Goal: Information Seeking & Learning: Learn about a topic

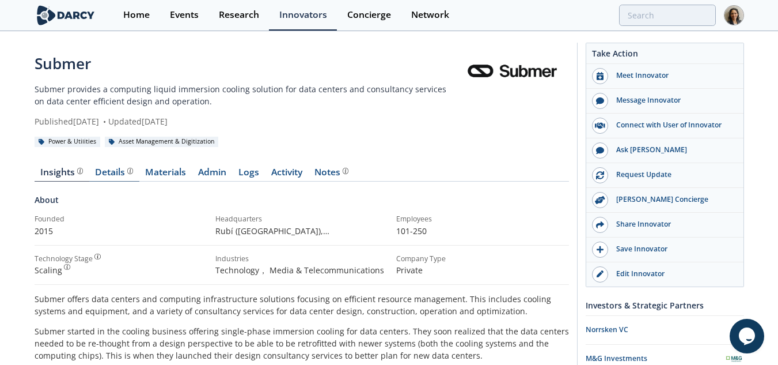
click at [124, 168] on div "Details" at bounding box center [114, 172] width 38 height 9
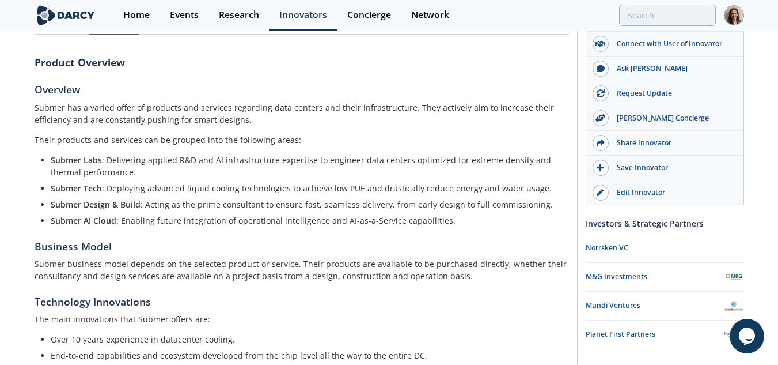
scroll to position [173, 0]
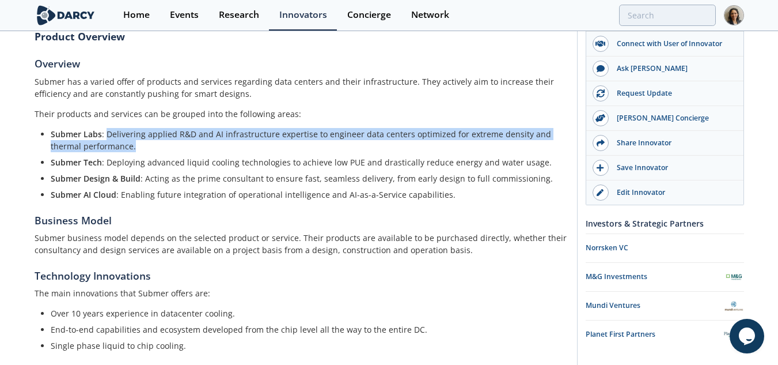
drag, startPoint x: 142, startPoint y: 145, endPoint x: 107, endPoint y: 134, distance: 37.0
click at [107, 134] on li "Submer Labs : Delivering applied R&D and AI infrastructure expertise to enginee…" at bounding box center [306, 140] width 510 height 24
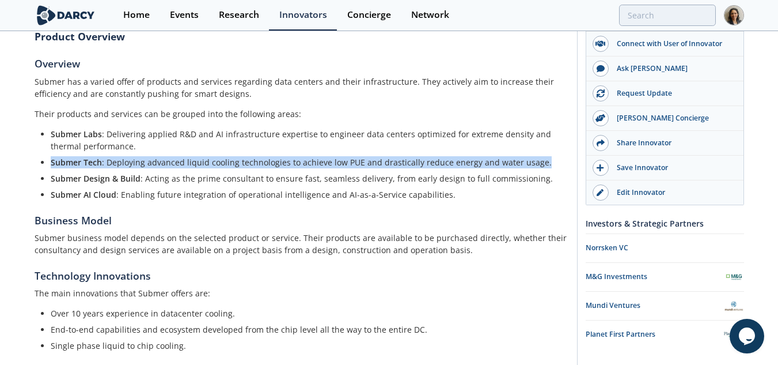
drag, startPoint x: 51, startPoint y: 162, endPoint x: 537, endPoint y: 166, distance: 486.0
click at [537, 166] on li "Submer Tech : Deploying advanced liquid cooling technologies to achieve low PUE…" at bounding box center [306, 162] width 510 height 12
click at [361, 157] on li "Submer Tech : Deploying advanced liquid cooling technologies to achieve low PUE…" at bounding box center [306, 162] width 510 height 12
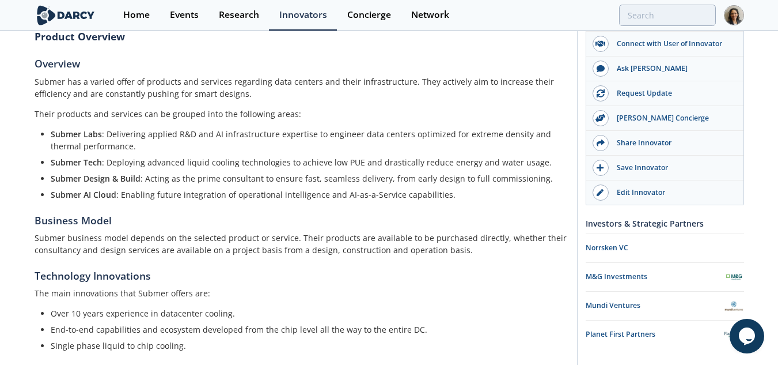
click at [346, 160] on li "Submer Tech : Deploying advanced liquid cooling technologies to achieve low PUE…" at bounding box center [306, 162] width 510 height 12
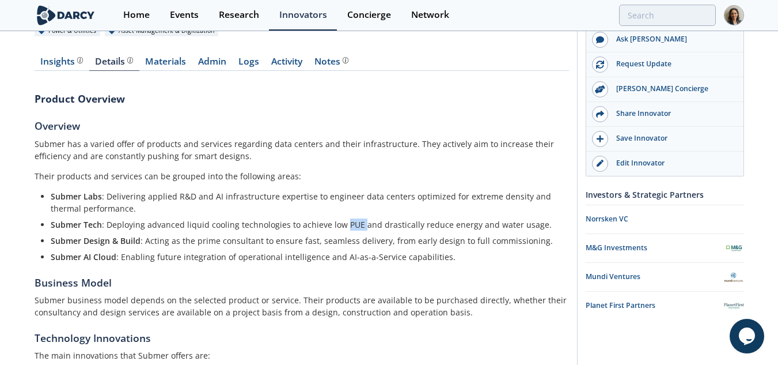
scroll to position [0, 0]
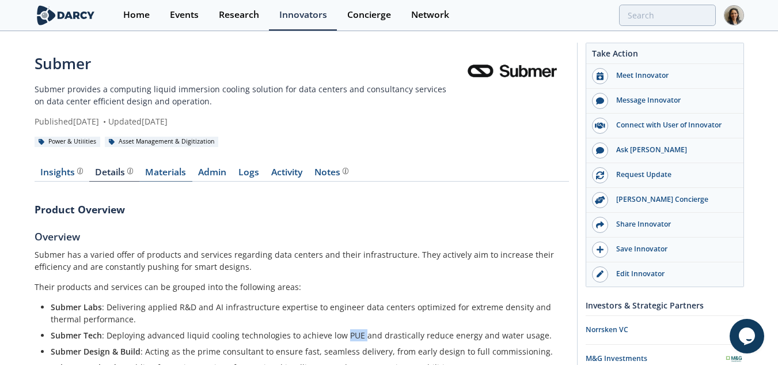
drag, startPoint x: 187, startPoint y: 172, endPoint x: 171, endPoint y: 172, distance: 16.1
click at [187, 172] on link "Materials" at bounding box center [165, 175] width 53 height 14
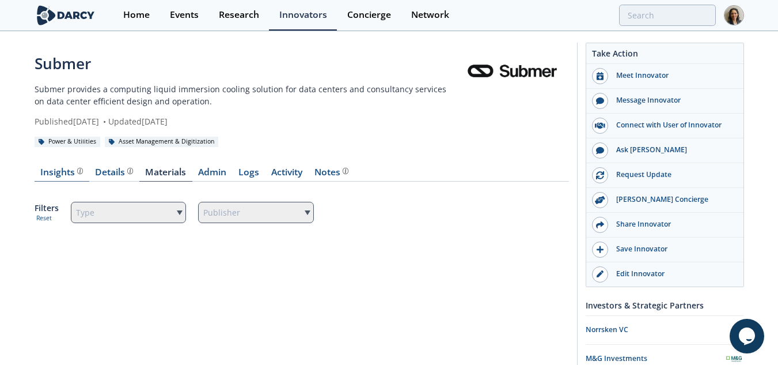
click at [50, 172] on div "Insights The Darcy Research team’s summarized opinion of the innovator, the com…" at bounding box center [61, 172] width 43 height 9
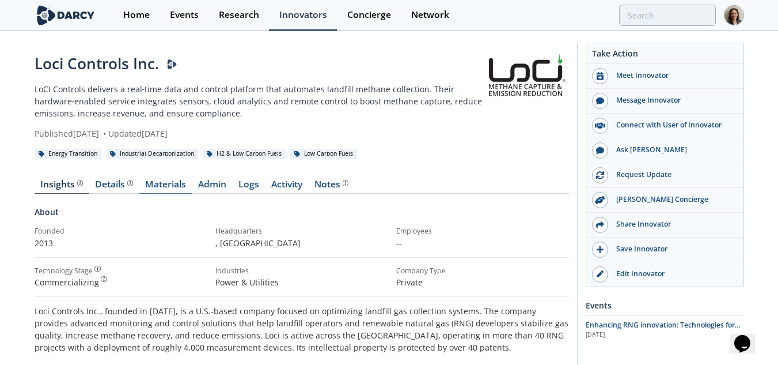
click at [188, 185] on link "Materials" at bounding box center [165, 187] width 53 height 14
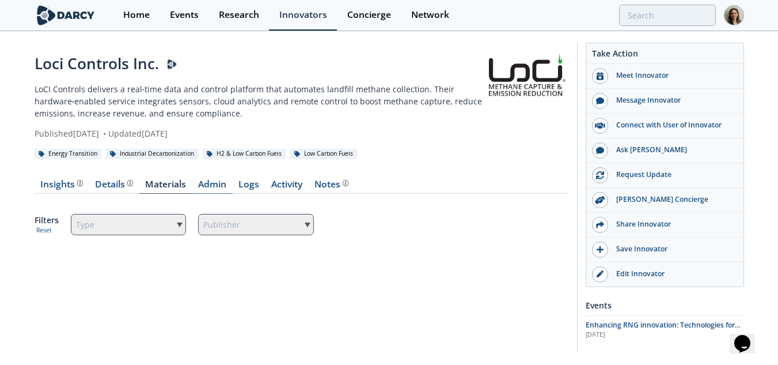
click at [212, 183] on link "Admin" at bounding box center [212, 187] width 40 height 14
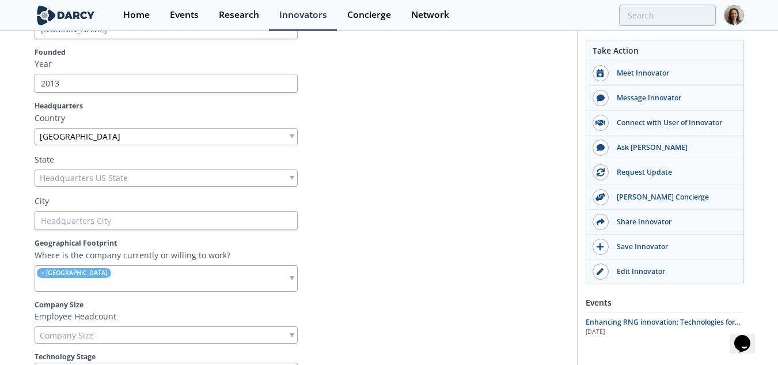
scroll to position [403, 0]
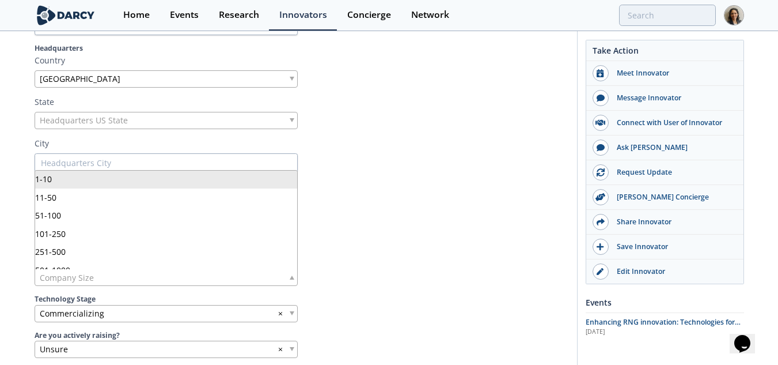
click at [115, 279] on div "Company Size" at bounding box center [166, 276] width 263 height 17
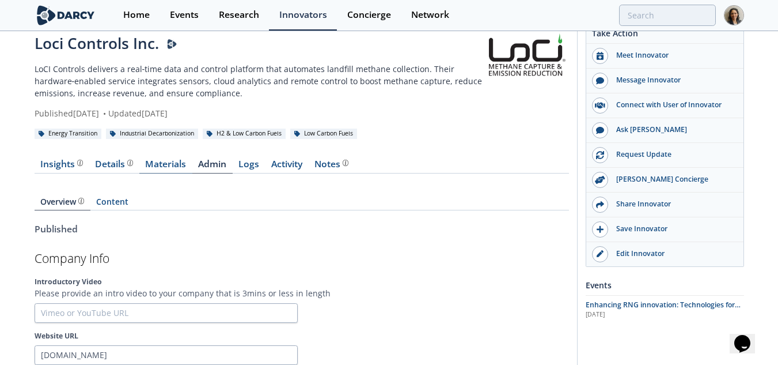
scroll to position [0, 0]
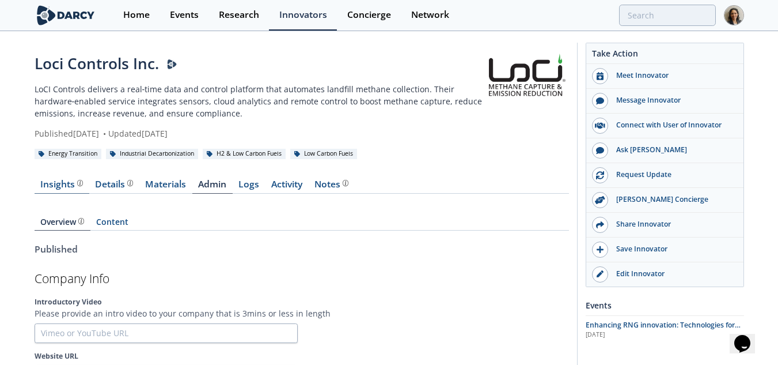
click at [51, 184] on div "Insights The Darcy Research team’s summarized opinion of the innovator, the com…" at bounding box center [61, 184] width 43 height 9
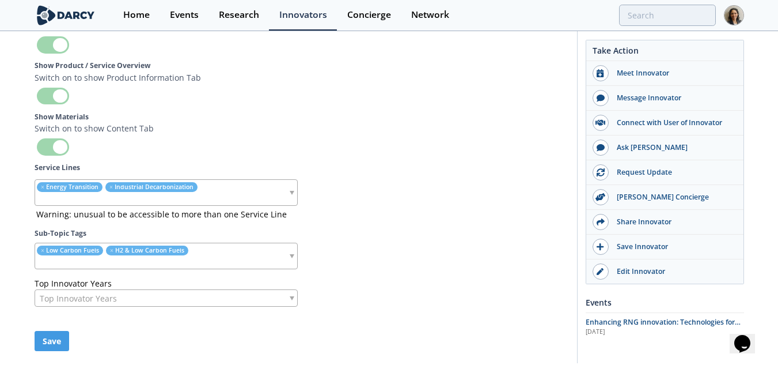
scroll to position [3814, 0]
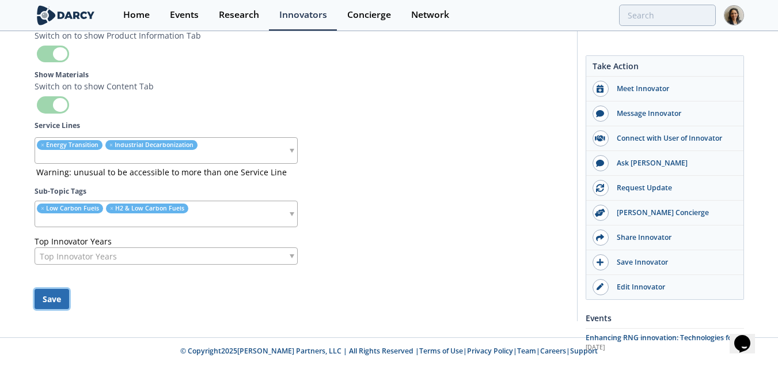
click at [44, 300] on button "Save" at bounding box center [52, 298] width 35 height 20
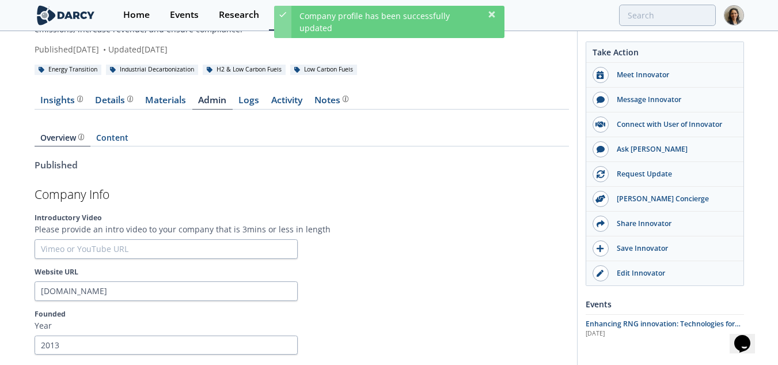
scroll to position [0, 0]
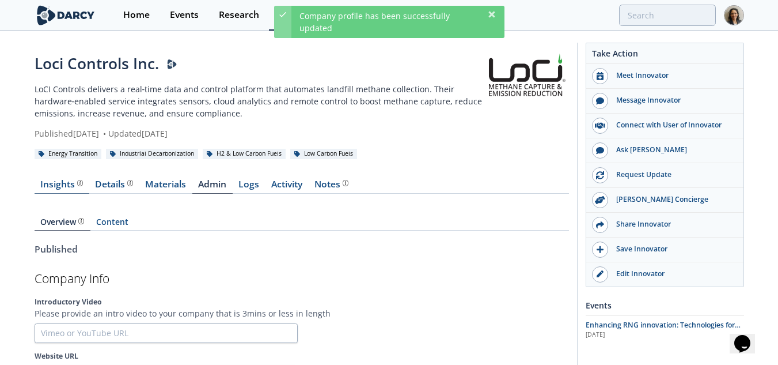
click at [59, 186] on div "Insights The Darcy Research team’s summarized opinion of the innovator, the com…" at bounding box center [61, 184] width 43 height 9
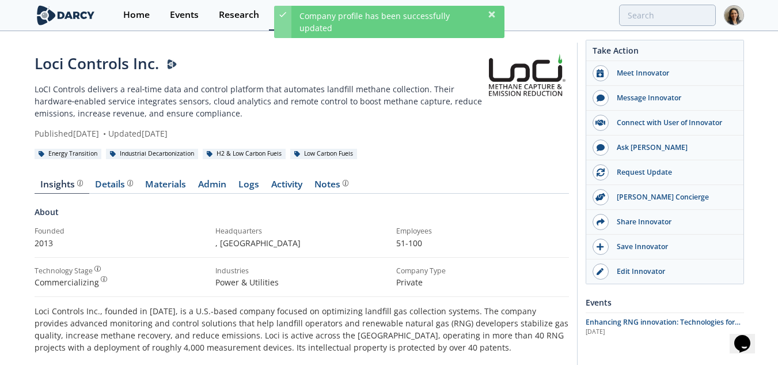
scroll to position [58, 0]
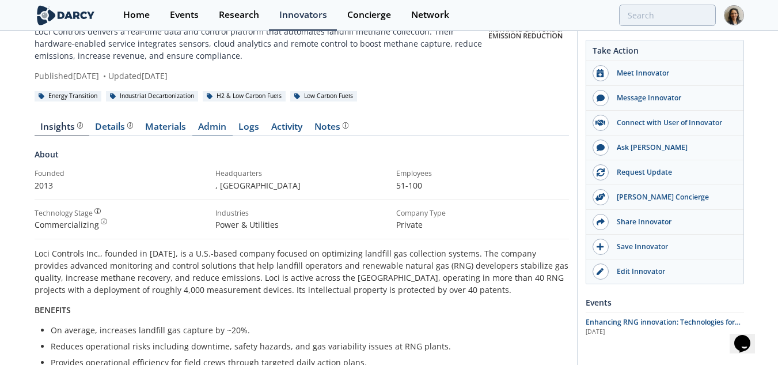
click at [212, 123] on link "Admin" at bounding box center [212, 129] width 40 height 14
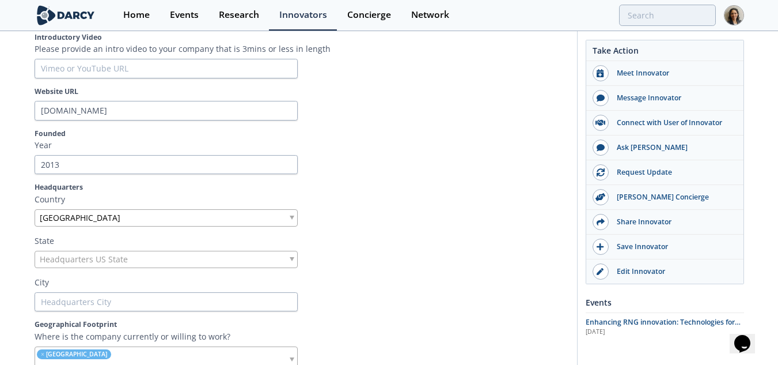
scroll to position [288, 0]
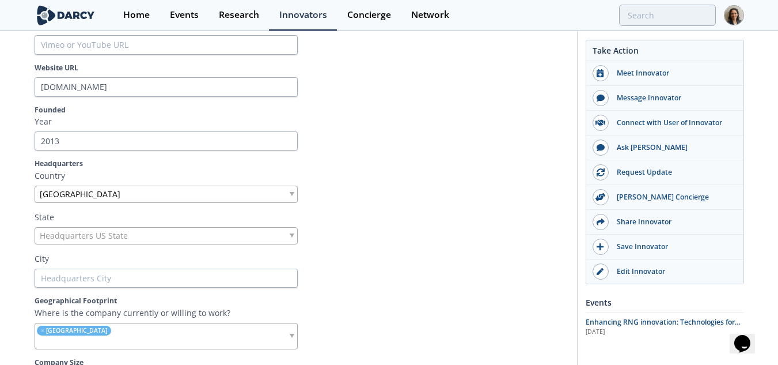
click at [141, 233] on div "Headquarters US State" at bounding box center [166, 235] width 263 height 17
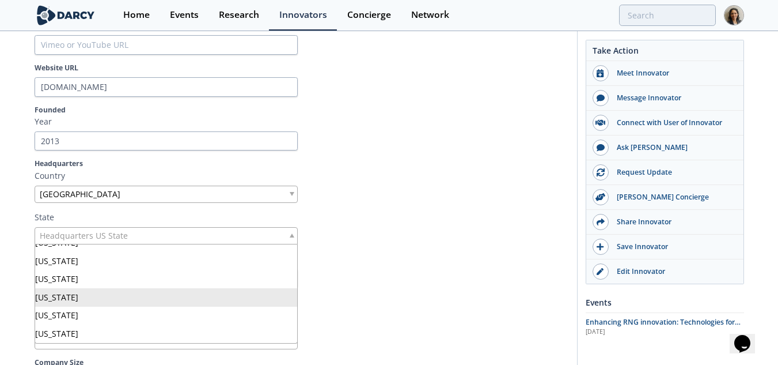
scroll to position [322, 0]
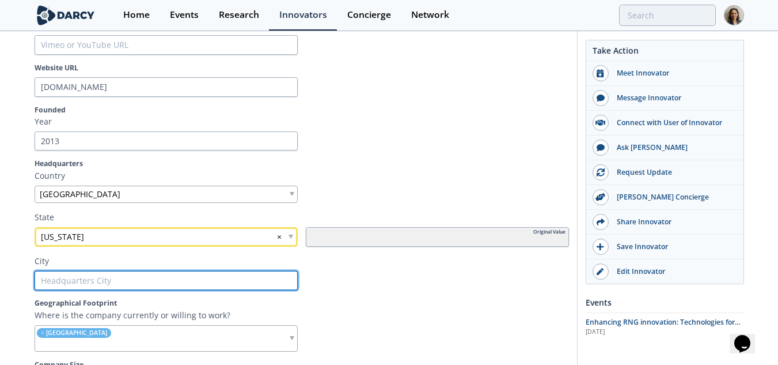
click at [96, 279] on input "text" at bounding box center [166, 281] width 263 height 20
paste input "Wareham"
type input "Wareham"
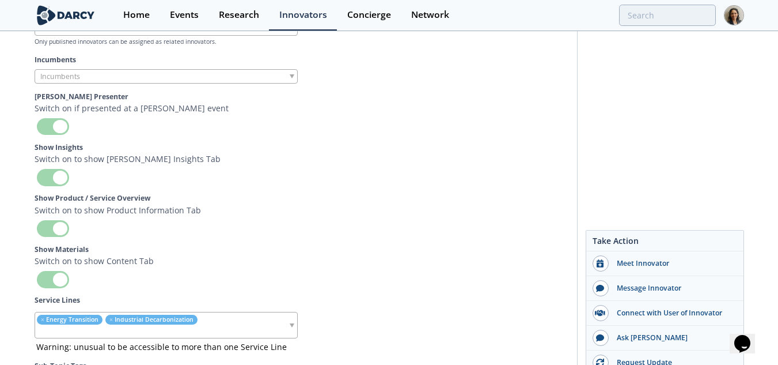
scroll to position [3816, 0]
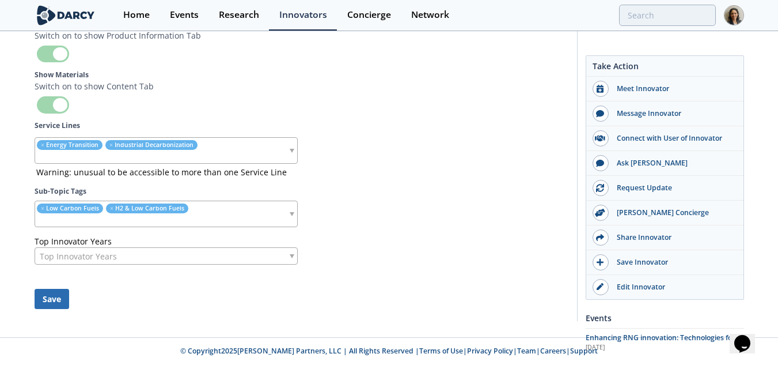
type input "Wareham"
click at [55, 297] on button "Save" at bounding box center [52, 298] width 35 height 20
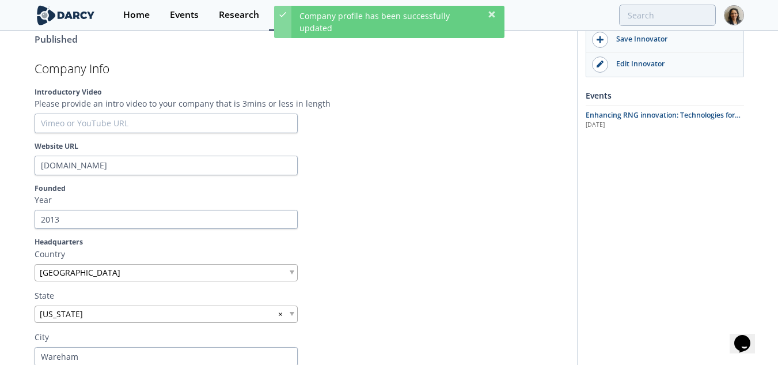
scroll to position [0, 0]
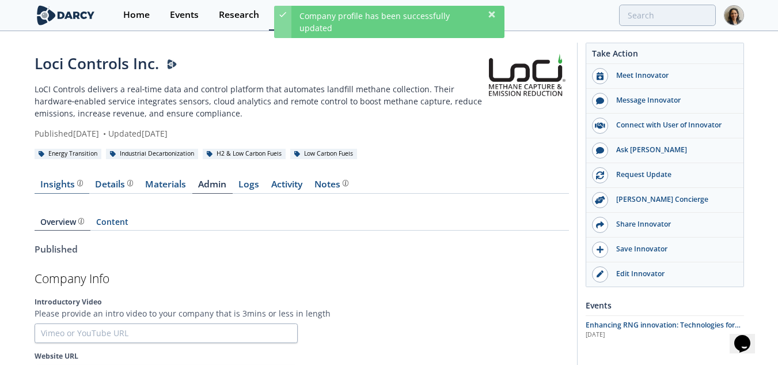
click at [58, 183] on div "Insights The Darcy Research team’s summarized opinion of the innovator, the com…" at bounding box center [61, 184] width 43 height 9
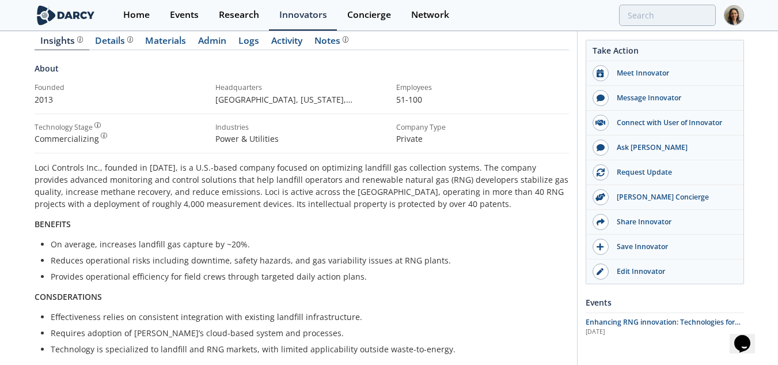
scroll to position [115, 0]
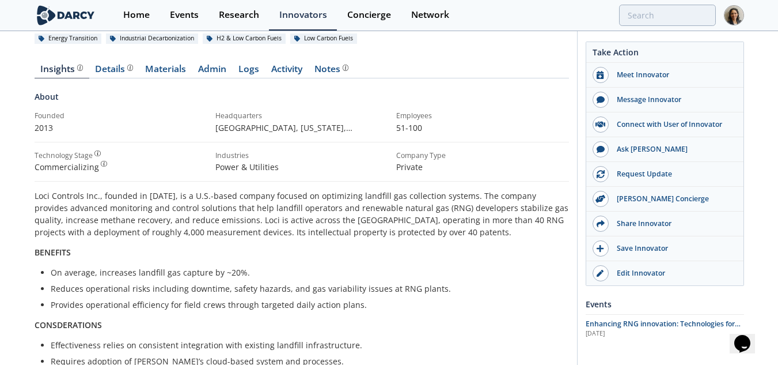
click at [257, 202] on p "Loci Controls Inc., founded in 2013, is a U.S.-based company focused on optimiz…" at bounding box center [302, 213] width 534 height 48
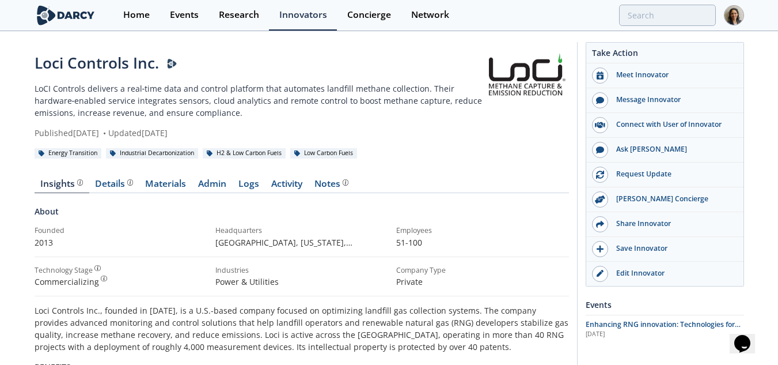
scroll to position [0, 0]
click at [119, 186] on div "Details" at bounding box center [114, 184] width 38 height 9
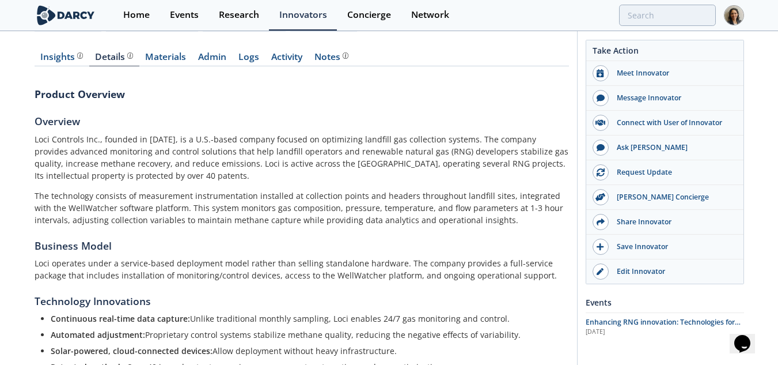
scroll to position [128, 0]
click at [51, 60] on div "Insights The Darcy Research team’s summarized opinion of the innovator, the com…" at bounding box center [61, 55] width 43 height 9
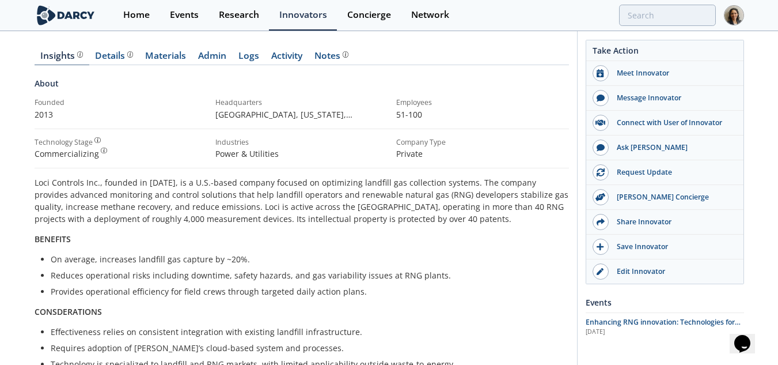
click at [78, 60] on span "The Darcy Research team’s summarized opinion of the innovator, the competitive …" at bounding box center [79, 55] width 8 height 9
click at [97, 52] on div "Details" at bounding box center [114, 55] width 38 height 9
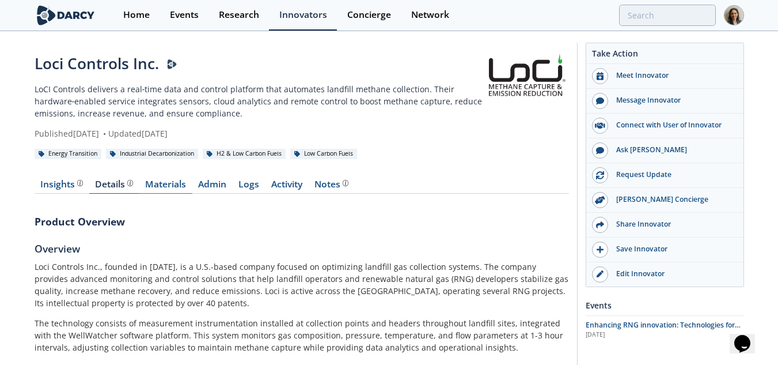
click at [158, 183] on link "Materials" at bounding box center [165, 187] width 53 height 14
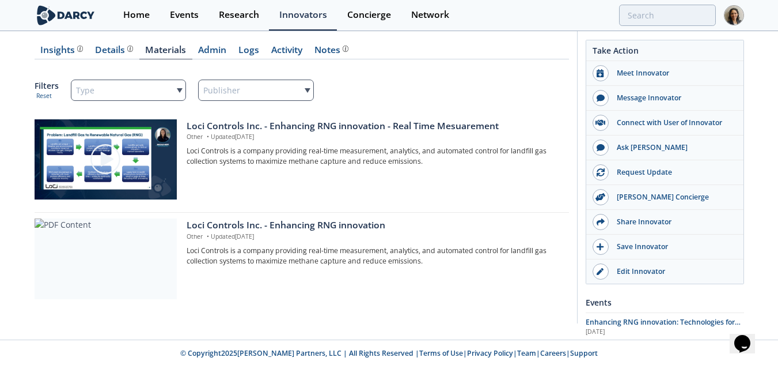
scroll to position [136, 0]
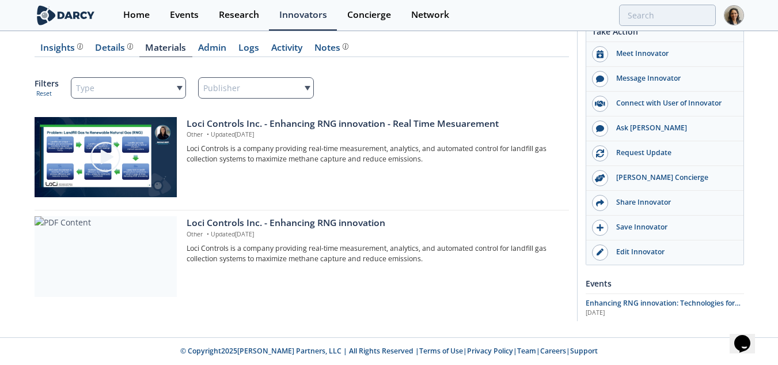
click at [109, 39] on div "Insights The Darcy Research team’s summarized opinion of the innovator, the com…" at bounding box center [302, 172] width 534 height 290
click at [110, 52] on div "Details" at bounding box center [114, 47] width 38 height 9
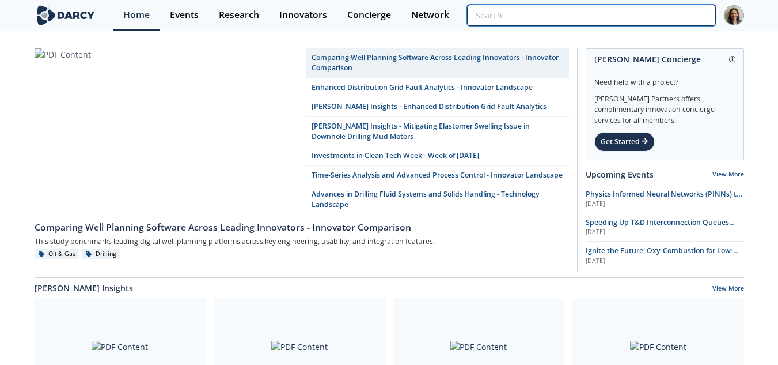
click at [652, 20] on input "search" at bounding box center [591, 15] width 248 height 21
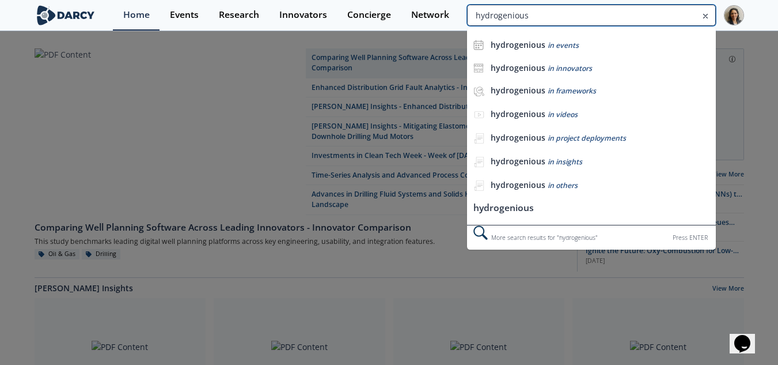
type input "hydrogenious"
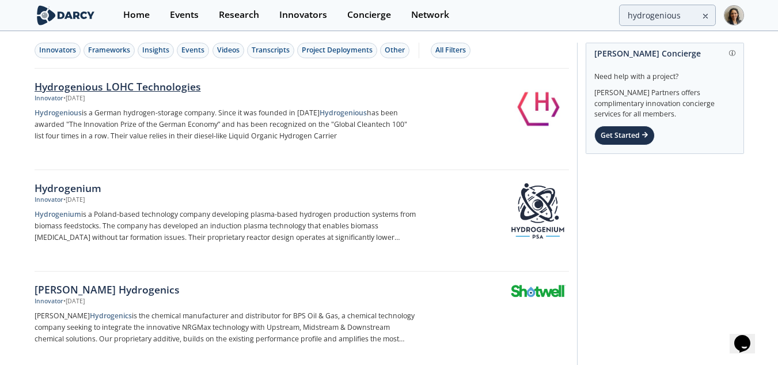
click at [145, 140] on p "Hydrogenious is a German hydrogen-storage company. Since it was founded in 2013…" at bounding box center [225, 124] width 381 height 35
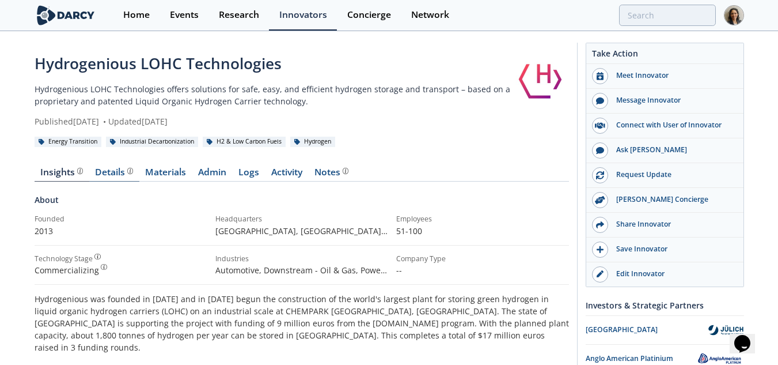
click at [95, 175] on div "Details" at bounding box center [114, 172] width 38 height 9
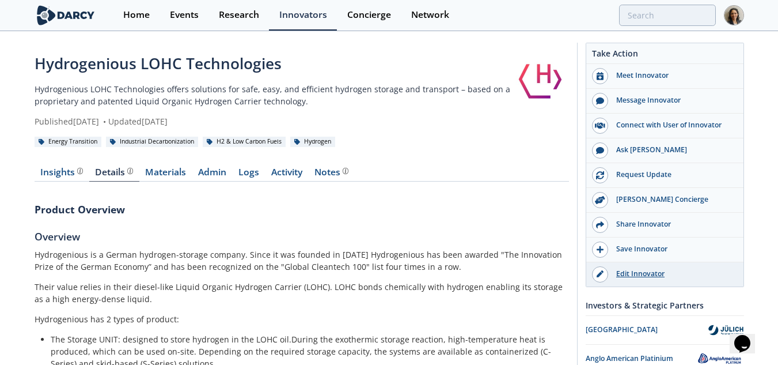
click at [635, 276] on div "Edit Innovator" at bounding box center [672, 273] width 129 height 10
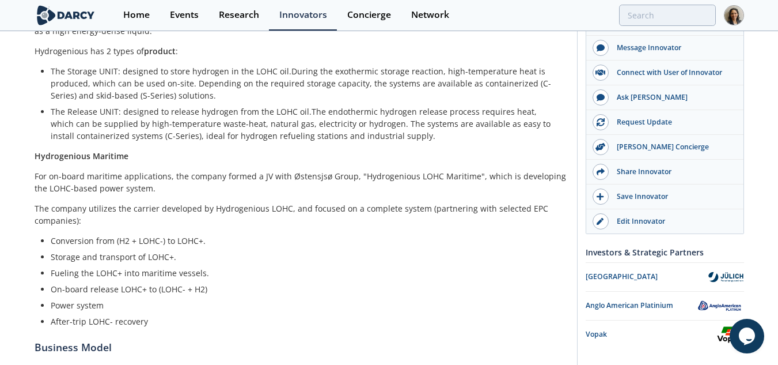
scroll to position [288, 0]
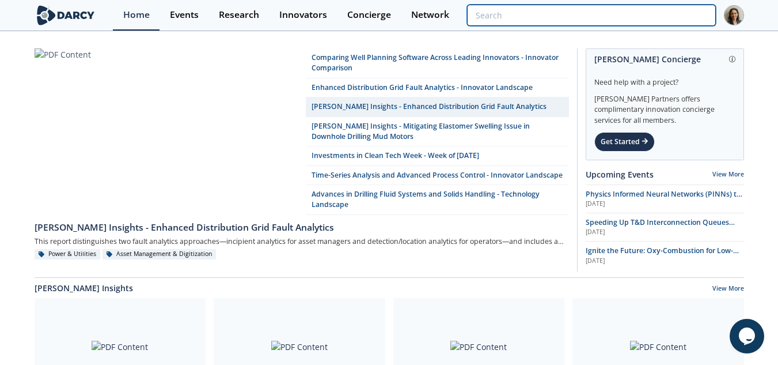
click at [665, 21] on input "search" at bounding box center [591, 15] width 248 height 21
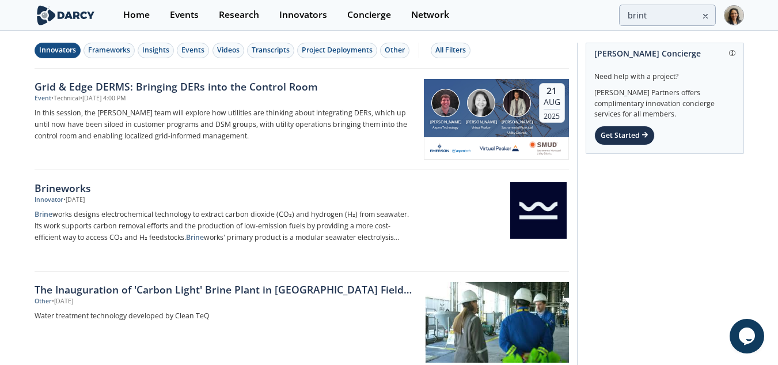
click at [48, 52] on div "Innovators" at bounding box center [57, 50] width 37 height 10
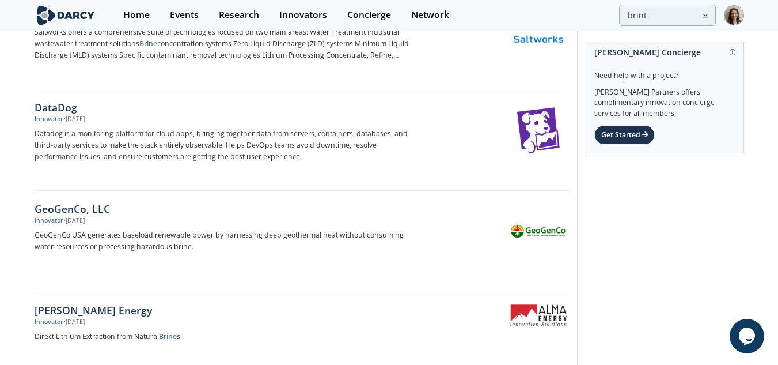
scroll to position [691, 0]
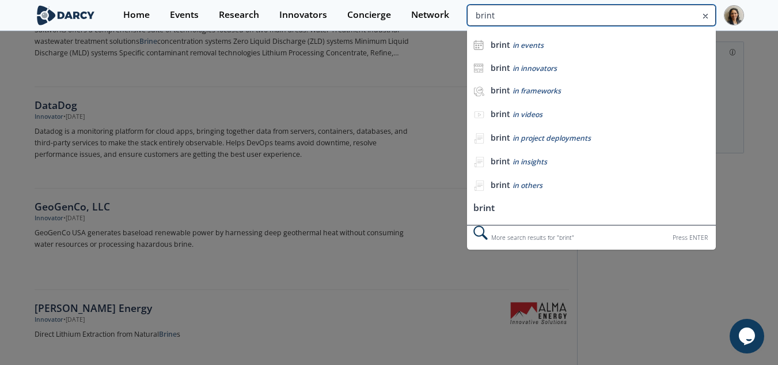
click at [660, 14] on input "brint" at bounding box center [591, 15] width 248 height 21
type input "brint tech"
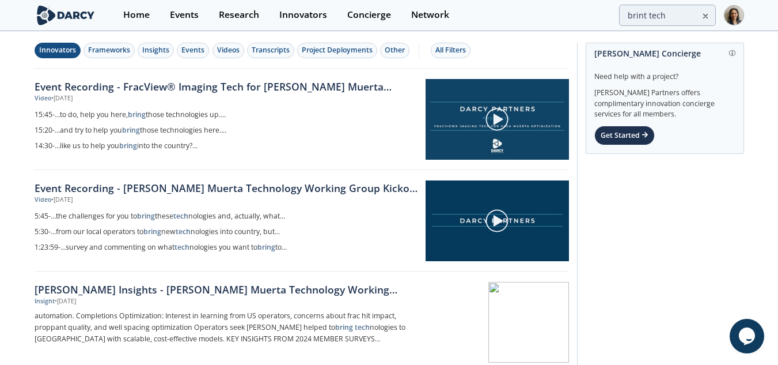
click at [52, 47] on div "Innovators" at bounding box center [57, 50] width 37 height 10
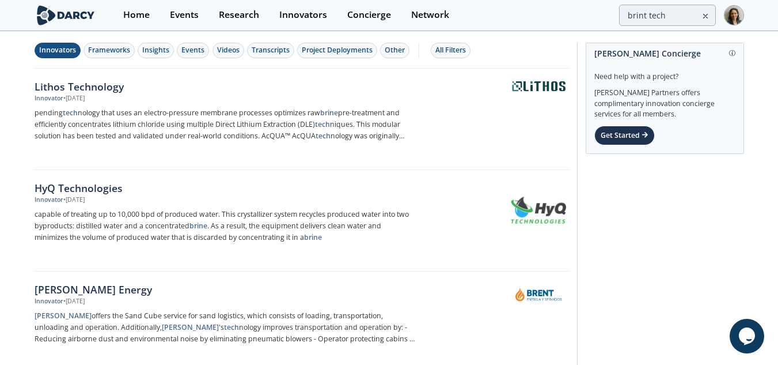
drag, startPoint x: 58, startPoint y: 22, endPoint x: 90, endPoint y: 4, distance: 37.1
click at [58, 22] on img at bounding box center [66, 15] width 63 height 20
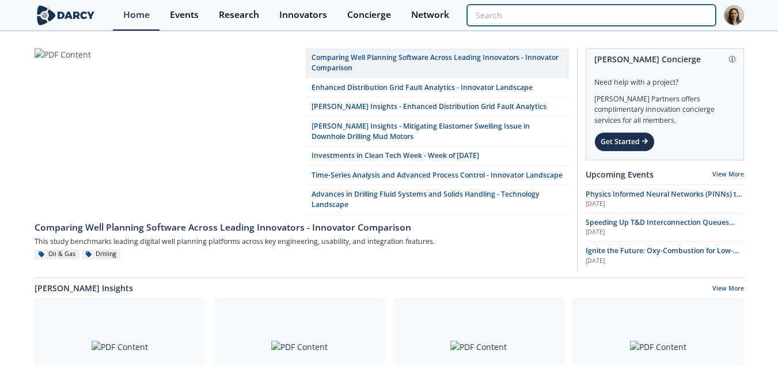
click at [670, 19] on input "search" at bounding box center [591, 15] width 248 height 21
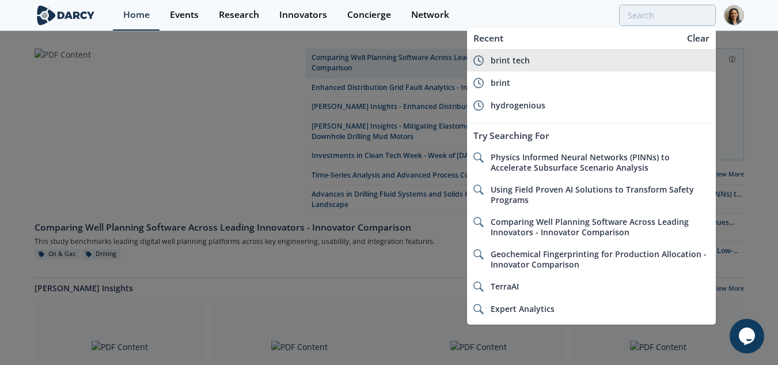
click at [529, 57] on div "brint tech" at bounding box center [600, 60] width 219 height 10
type input "brint tech"
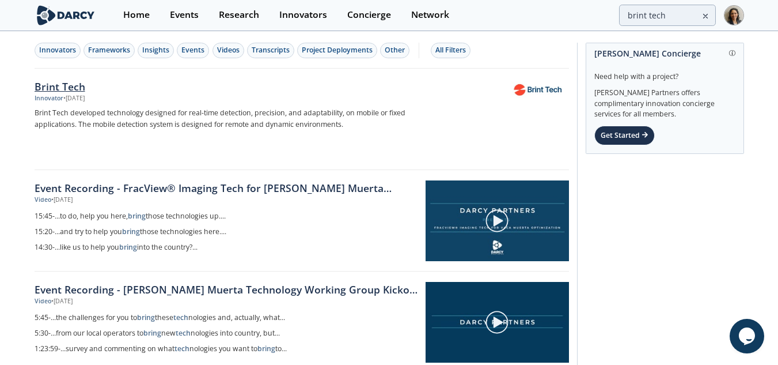
click at [109, 96] on div "Innovator • Aug 25, 2025" at bounding box center [225, 98] width 381 height 9
